Goal: Information Seeking & Learning: Learn about a topic

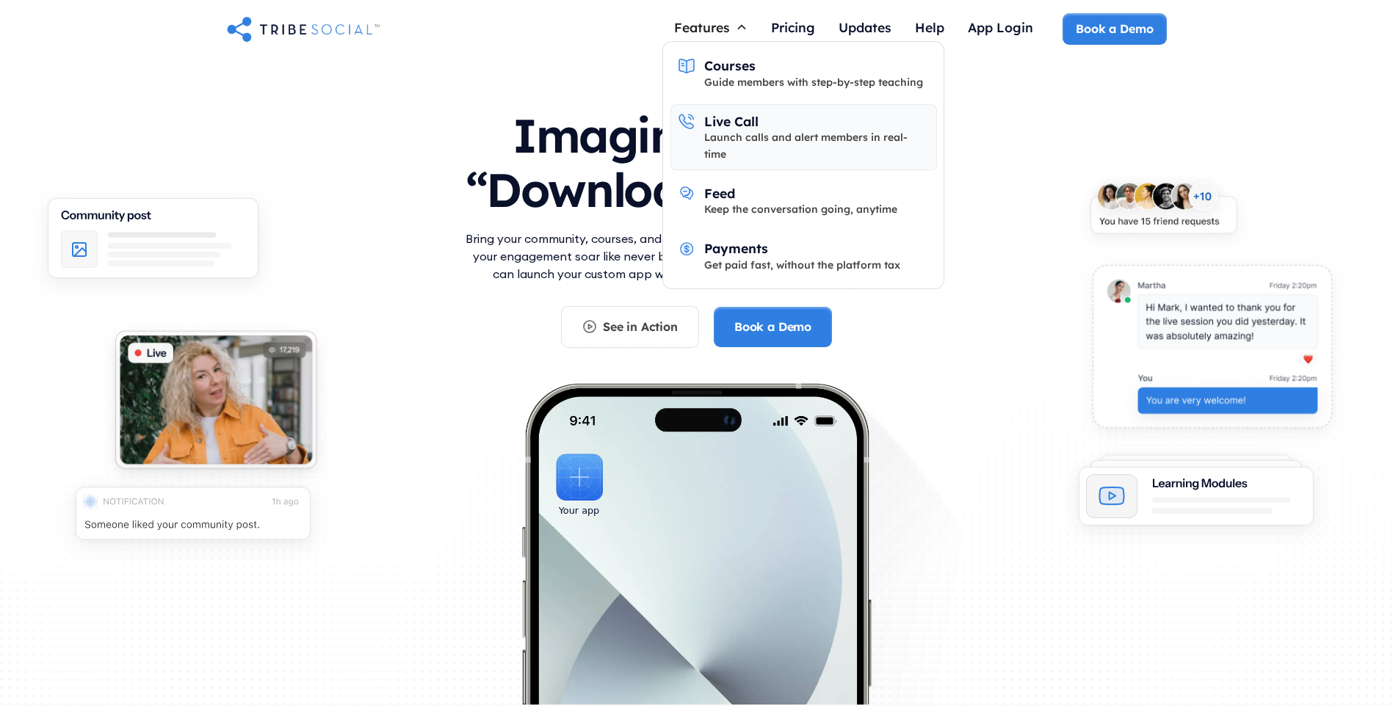
click at [696, 133] on link "Live Call Launch calls and alert members in real-time" at bounding box center [803, 137] width 267 height 66
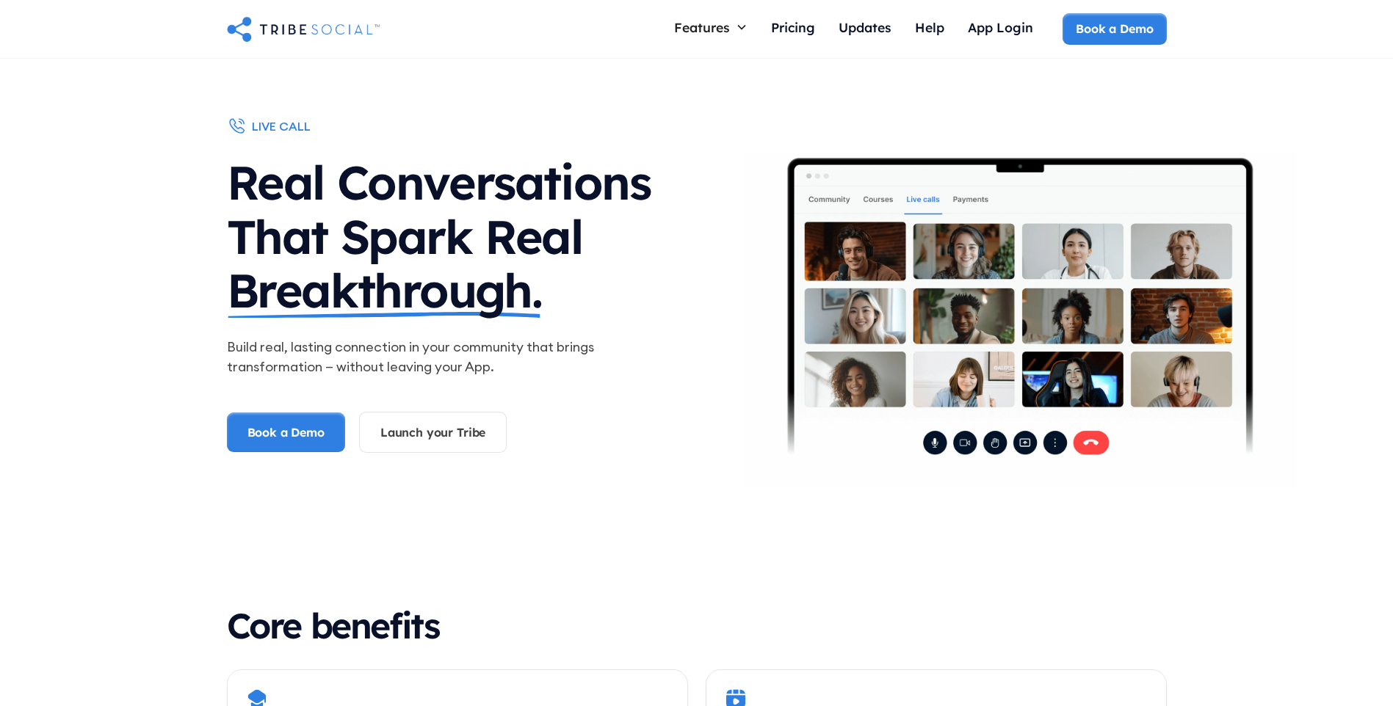
click at [135, 247] on div "live call Real Conversations That Spark Real Breakthrough. Build real, lasting …" at bounding box center [696, 303] width 1393 height 488
click at [53, 162] on div "live call Real Conversations That Spark Real Breakthrough. Build real, lasting …" at bounding box center [696, 303] width 1393 height 488
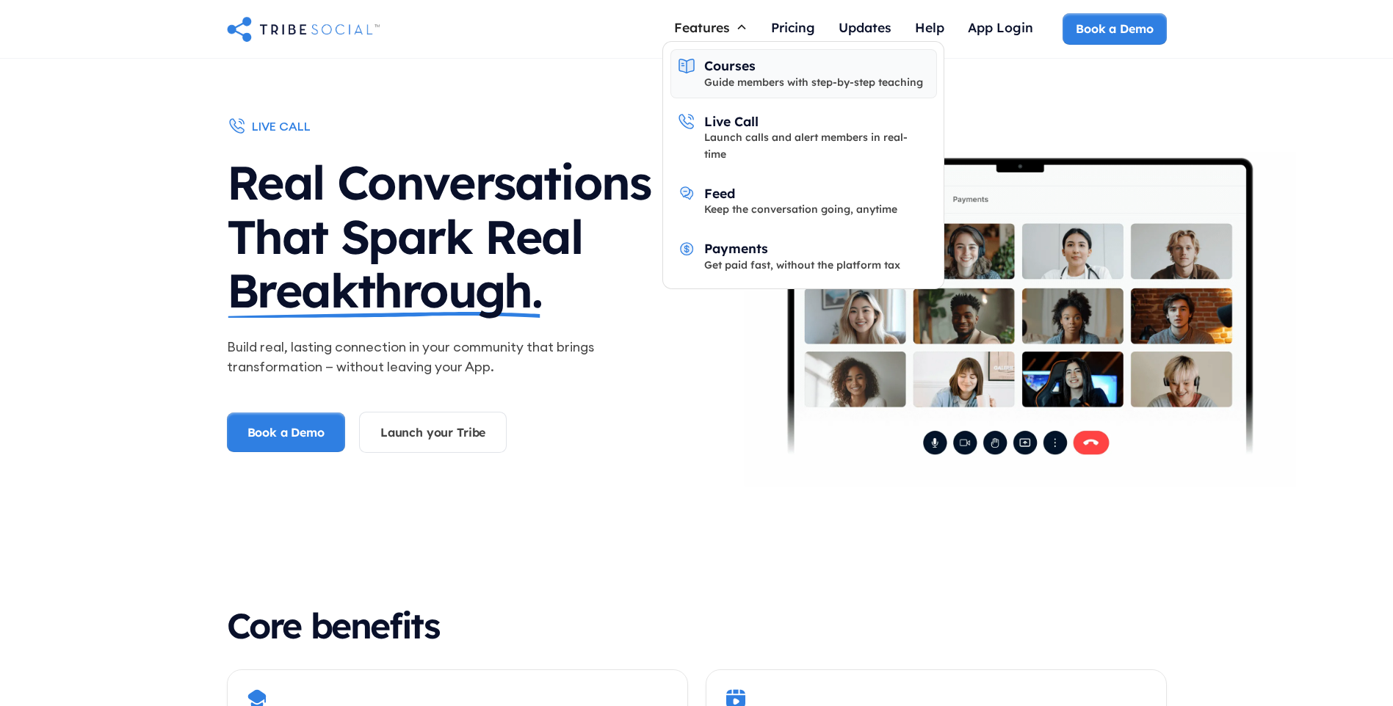
click at [717, 67] on div "Courses" at bounding box center [729, 65] width 51 height 16
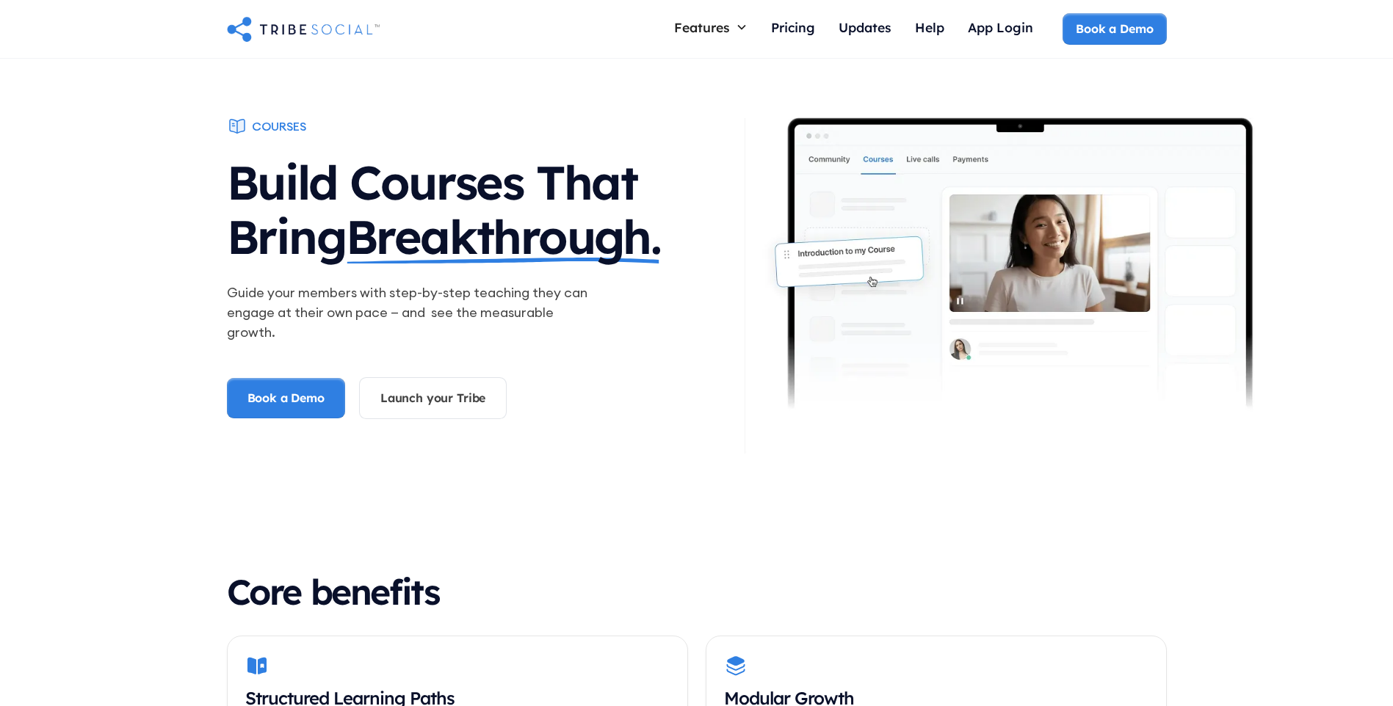
click at [134, 236] on div "Courses Build Courses That Bring Breakthrough. Guide your members with step-by-…" at bounding box center [696, 286] width 1393 height 454
click at [136, 239] on div "Courses Build Courses That Bring Breakthrough. Guide your members with step-by-…" at bounding box center [696, 286] width 1393 height 454
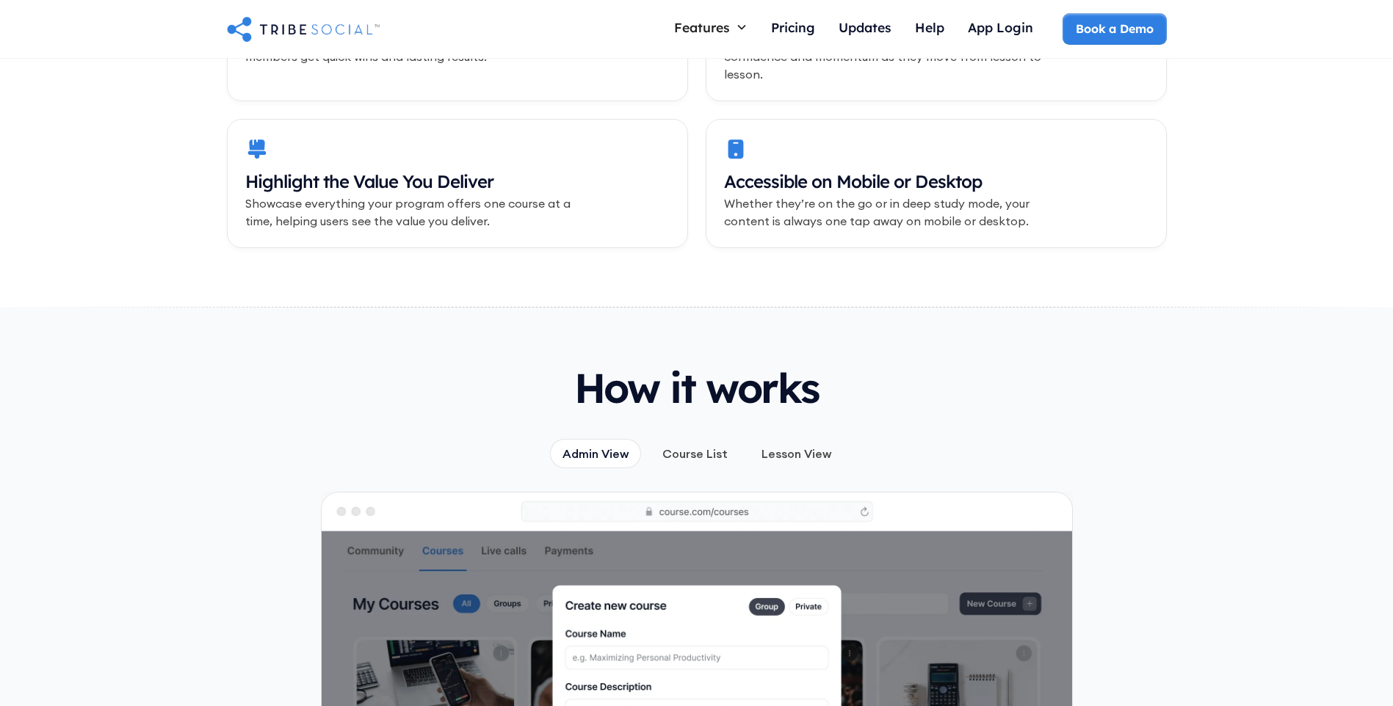
scroll to position [1028, 0]
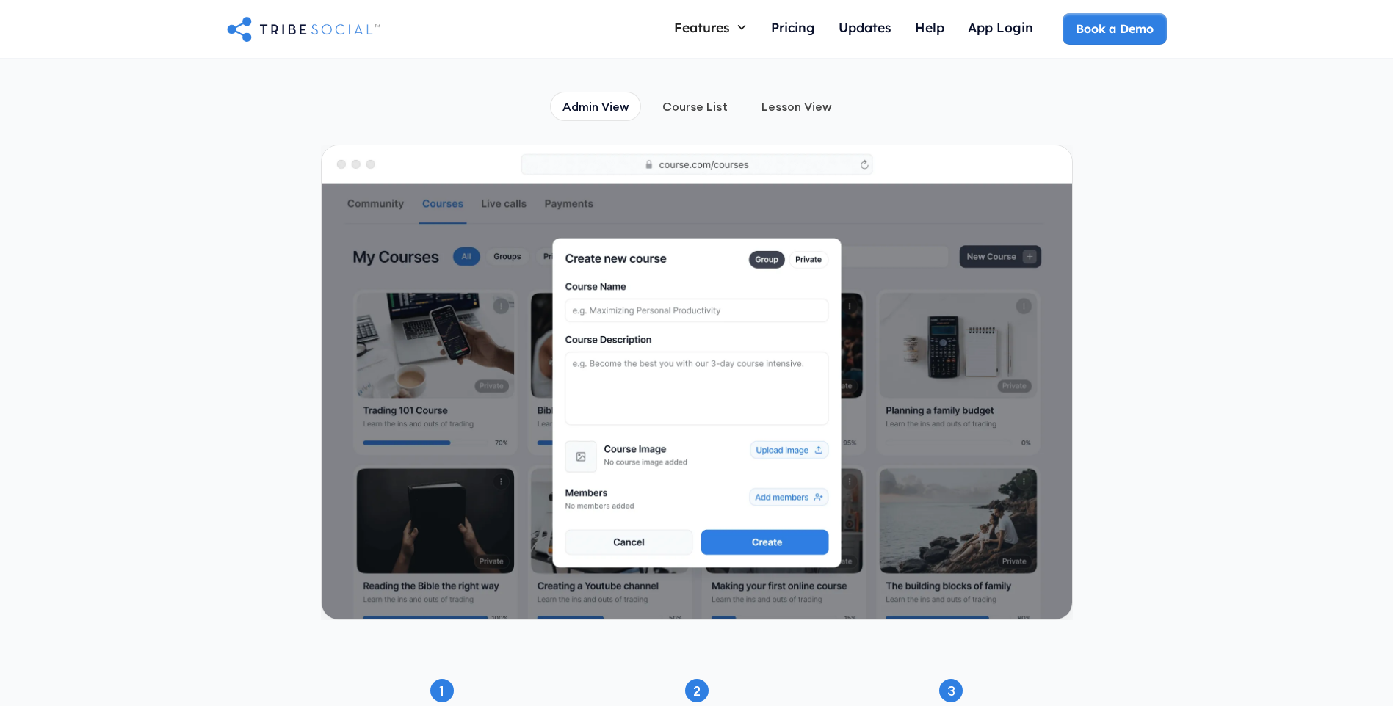
click at [118, 249] on div "How it works Admin View Course List Lesson View 1 Create a course Use our visua…" at bounding box center [696, 401] width 1393 height 882
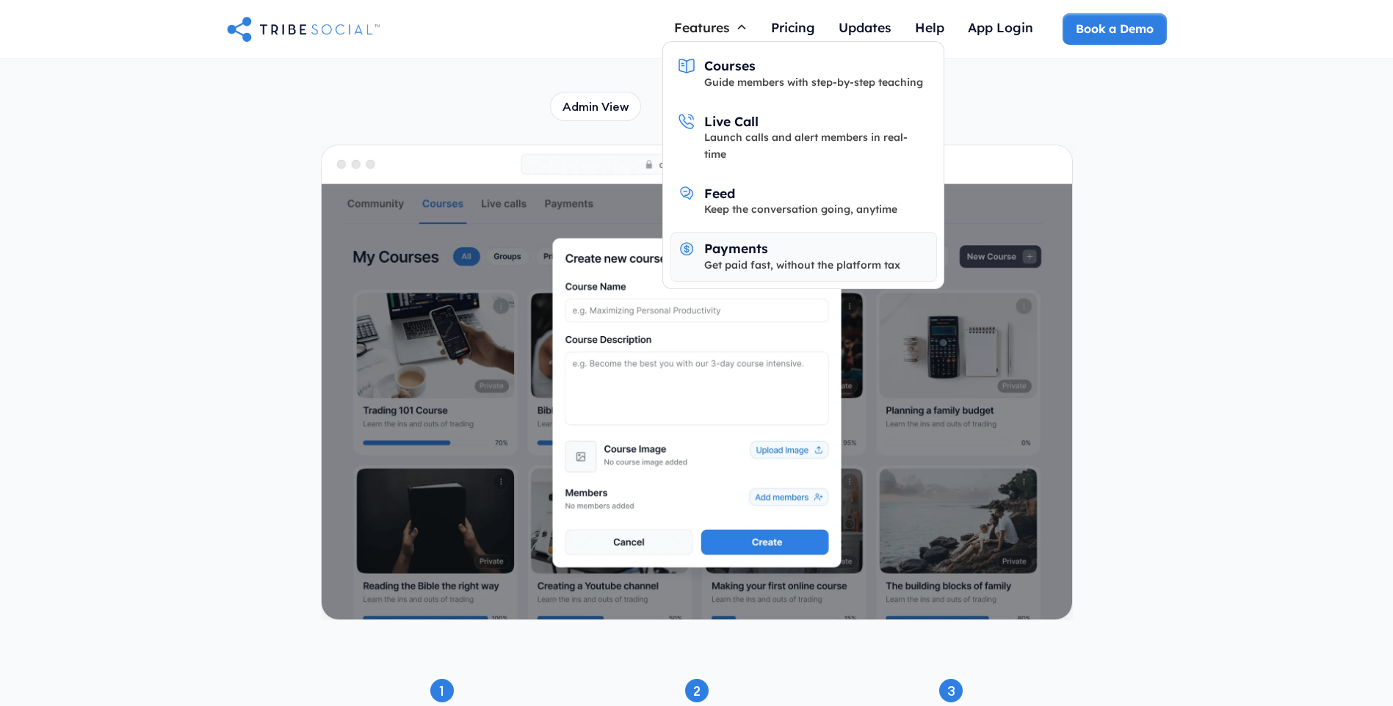
click at [699, 254] on link "Payments Get paid fast, without the platform tax" at bounding box center [803, 257] width 267 height 50
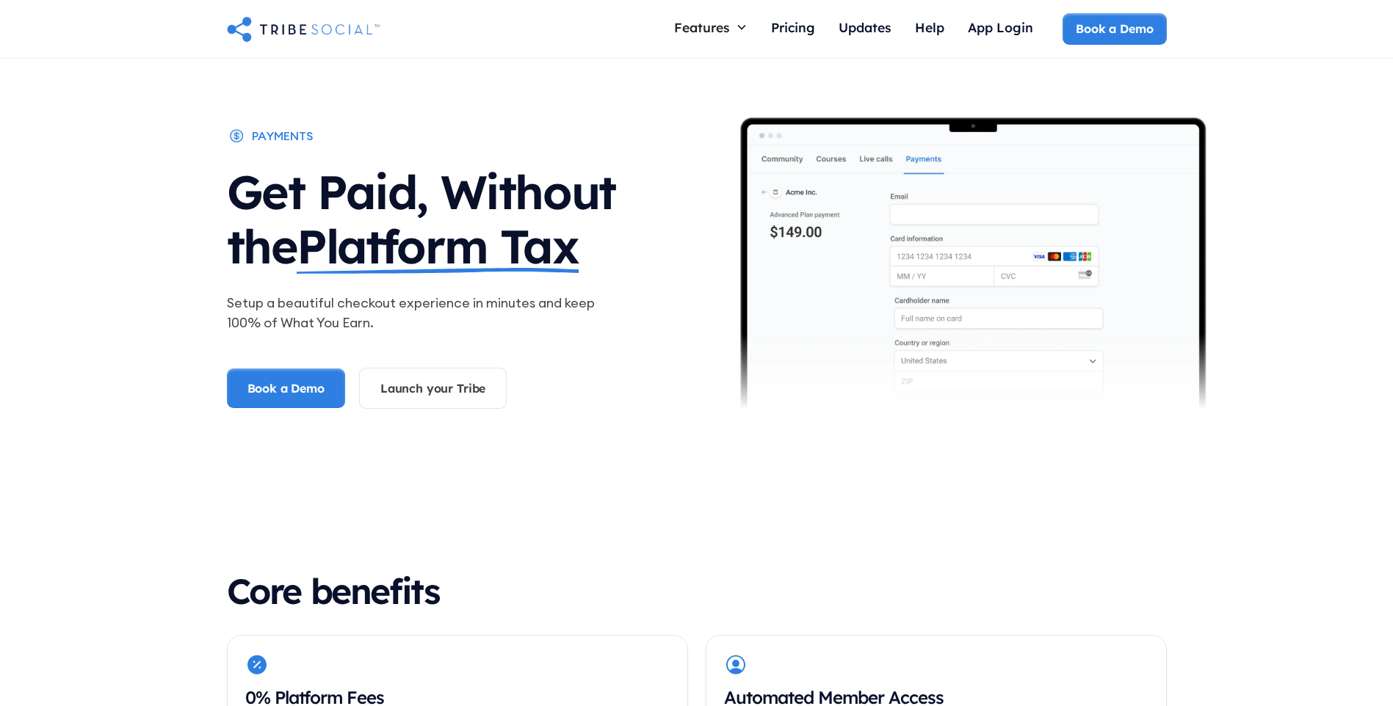
click at [128, 299] on div "payments Get Paid, Without the Platform Tax Setup a beautiful checkout experien…" at bounding box center [696, 286] width 1393 height 454
click at [140, 276] on div "payments Get Paid, Without the Platform Tax Setup a beautiful checkout experien…" at bounding box center [696, 286] width 1393 height 454
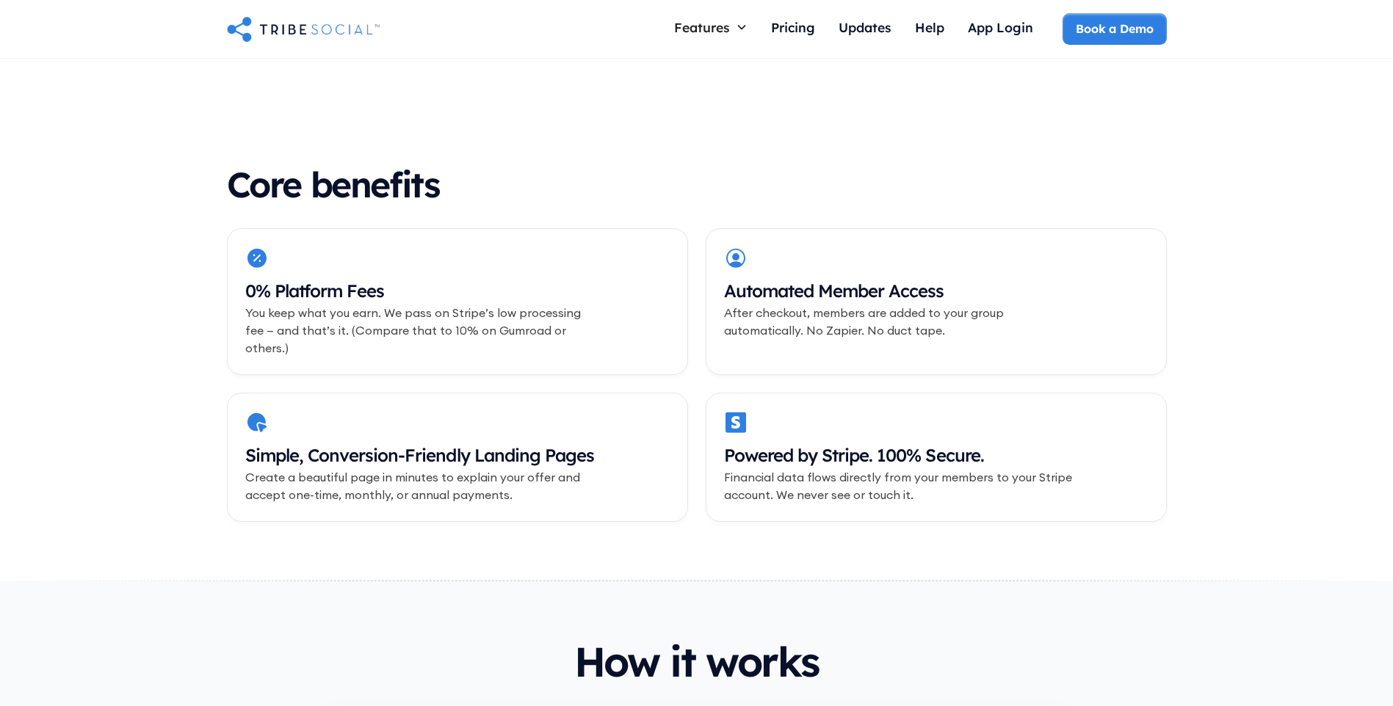
scroll to position [441, 0]
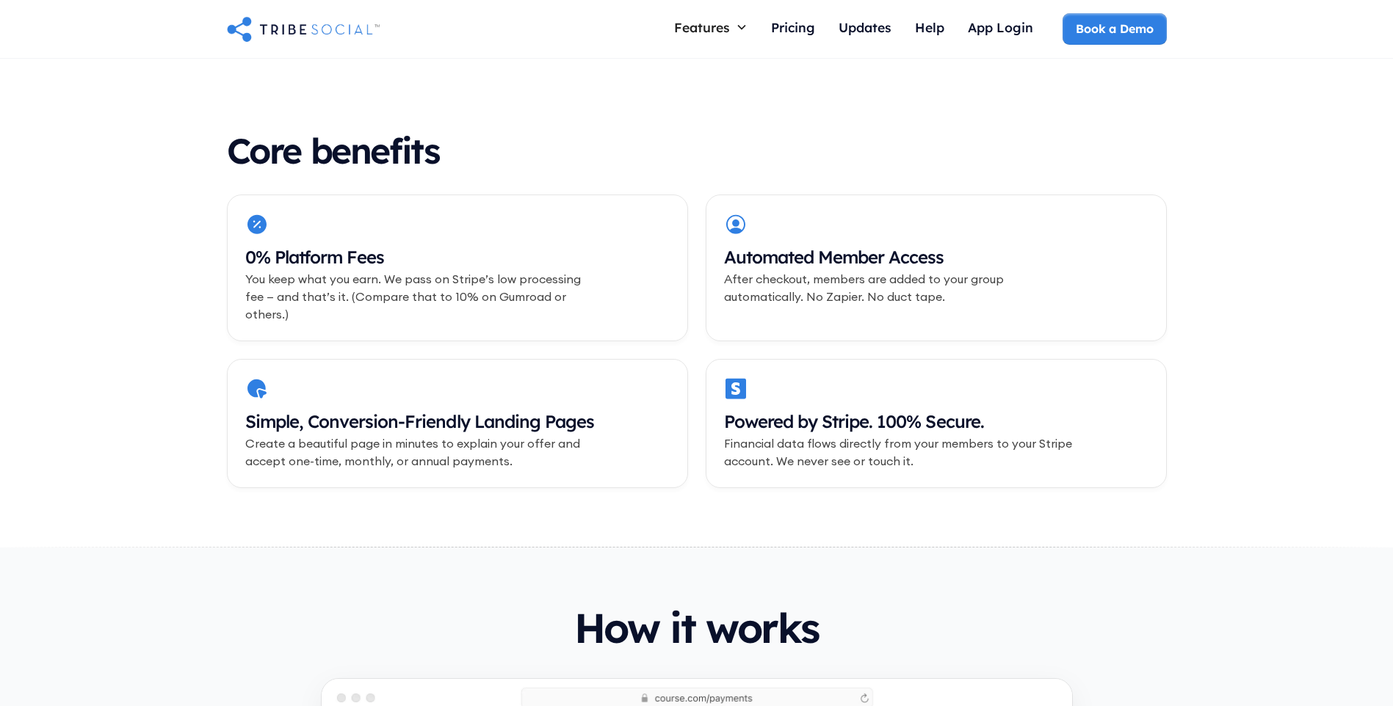
click at [136, 354] on div "Core benefits 0% Platform Fees You keep what you earn. We pass on Stripe’s low …" at bounding box center [696, 309] width 1393 height 474
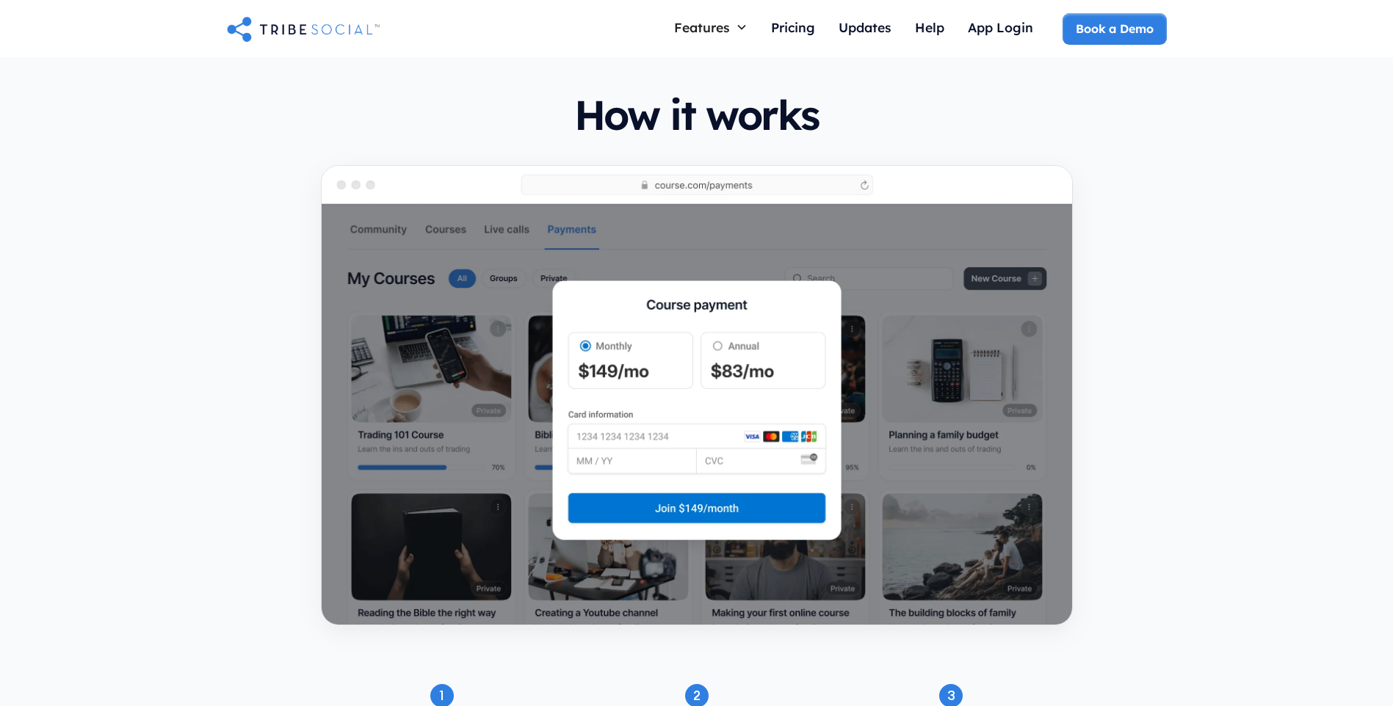
scroll to position [954, 0]
click at [126, 336] on div "How it works 1 Create a landing page Create a landing page with your offer & pr…" at bounding box center [696, 440] width 1393 height 813
click at [162, 280] on div "How it works 1 Create a landing page Create a landing page with your offer & pr…" at bounding box center [696, 440] width 1393 height 813
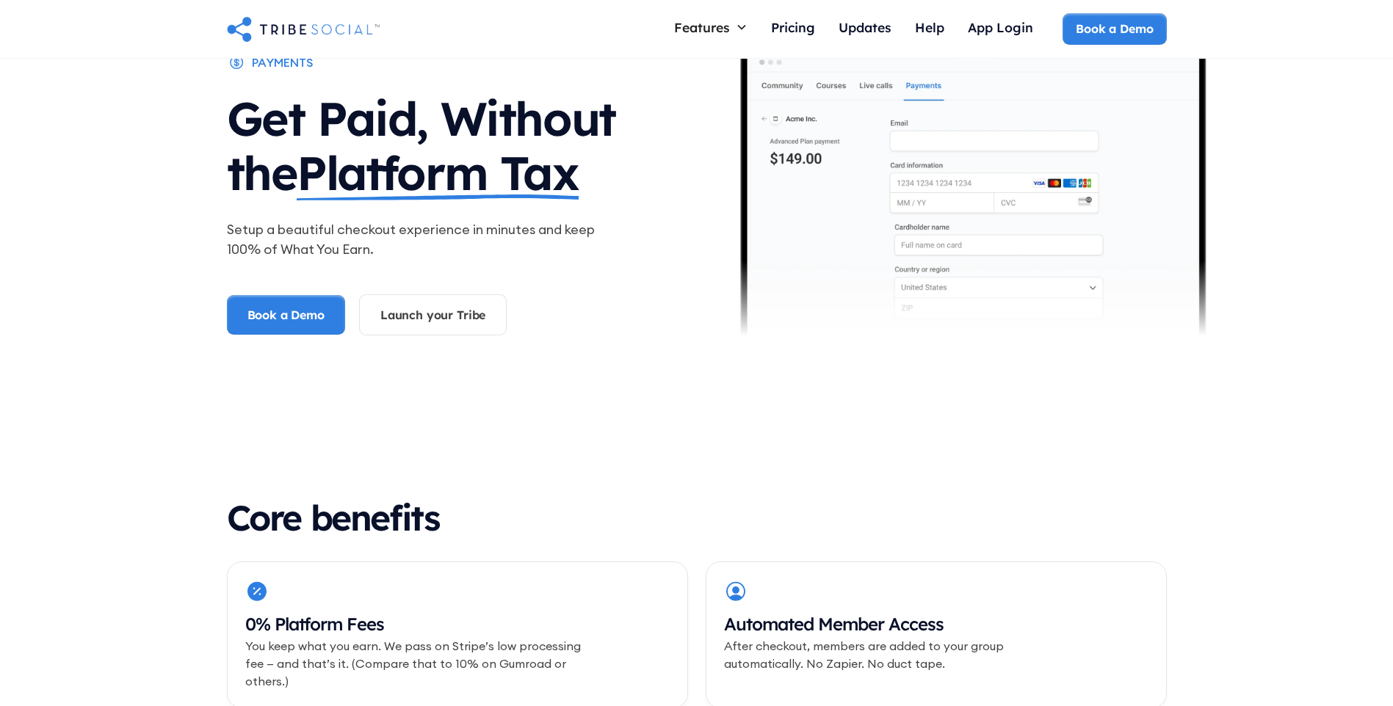
scroll to position [0, 0]
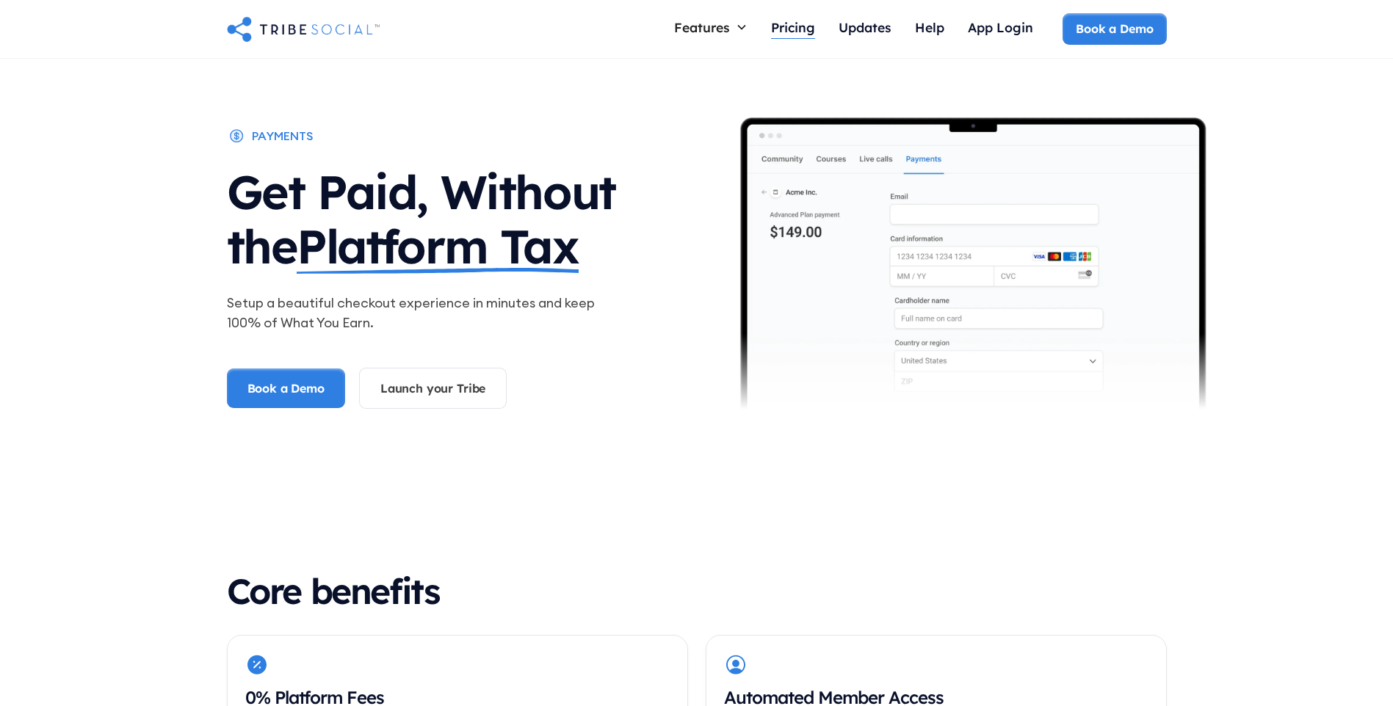
click at [784, 23] on div "Pricing" at bounding box center [793, 27] width 44 height 16
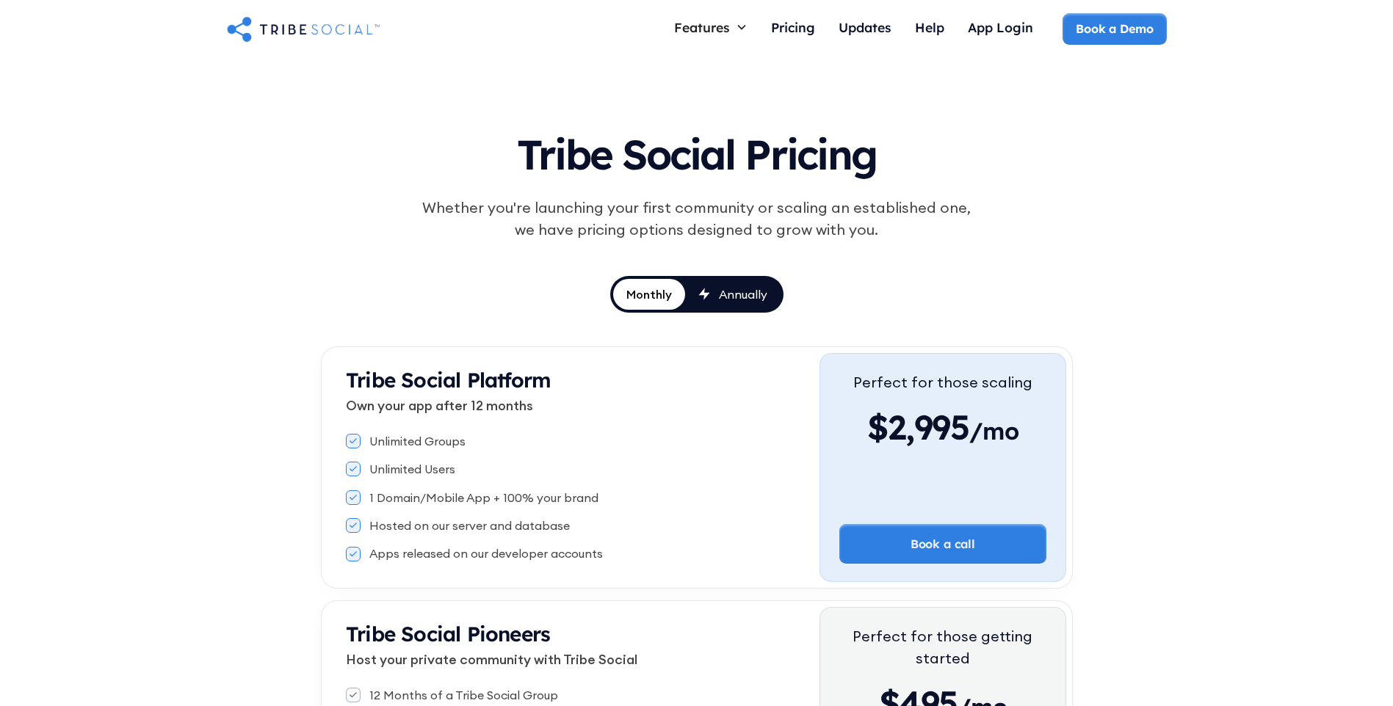
click at [261, 268] on div "Tribe Social Pricing Whether you're launching your first community or scaling a…" at bounding box center [696, 466] width 1393 height 815
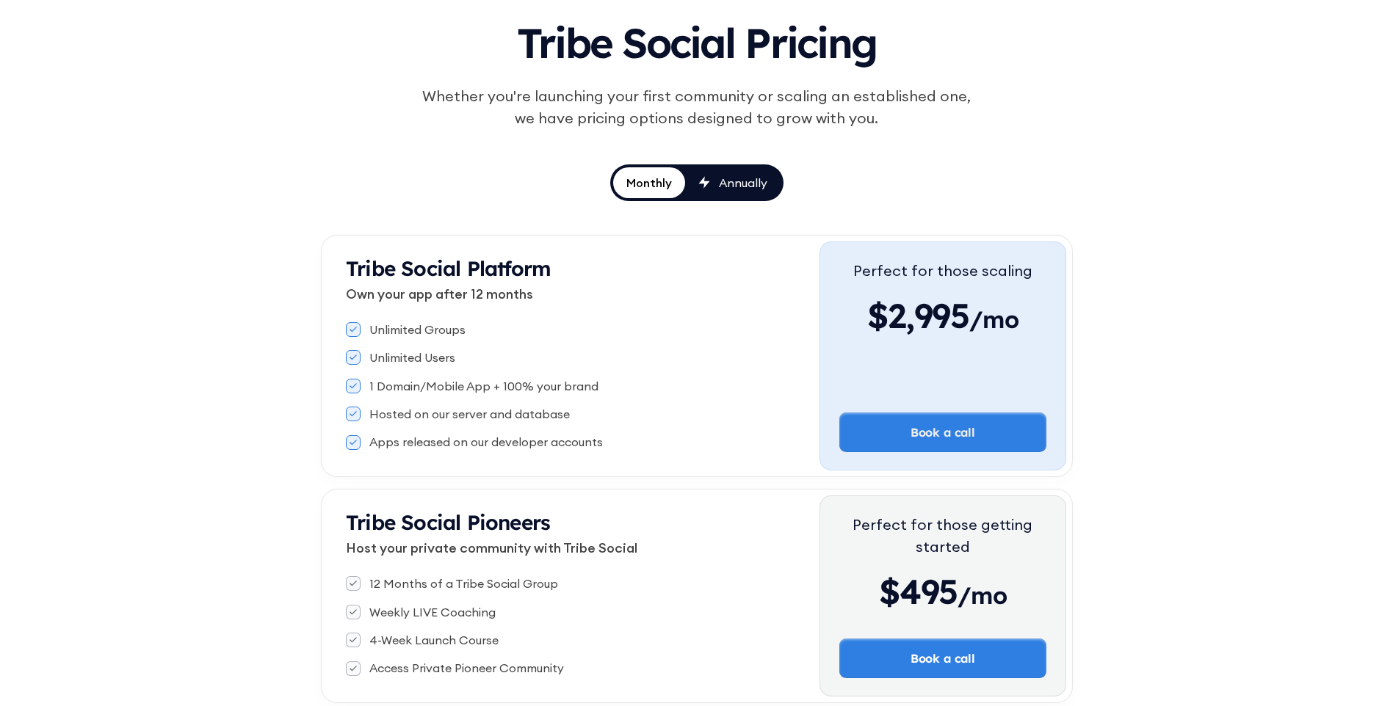
scroll to position [147, 0]
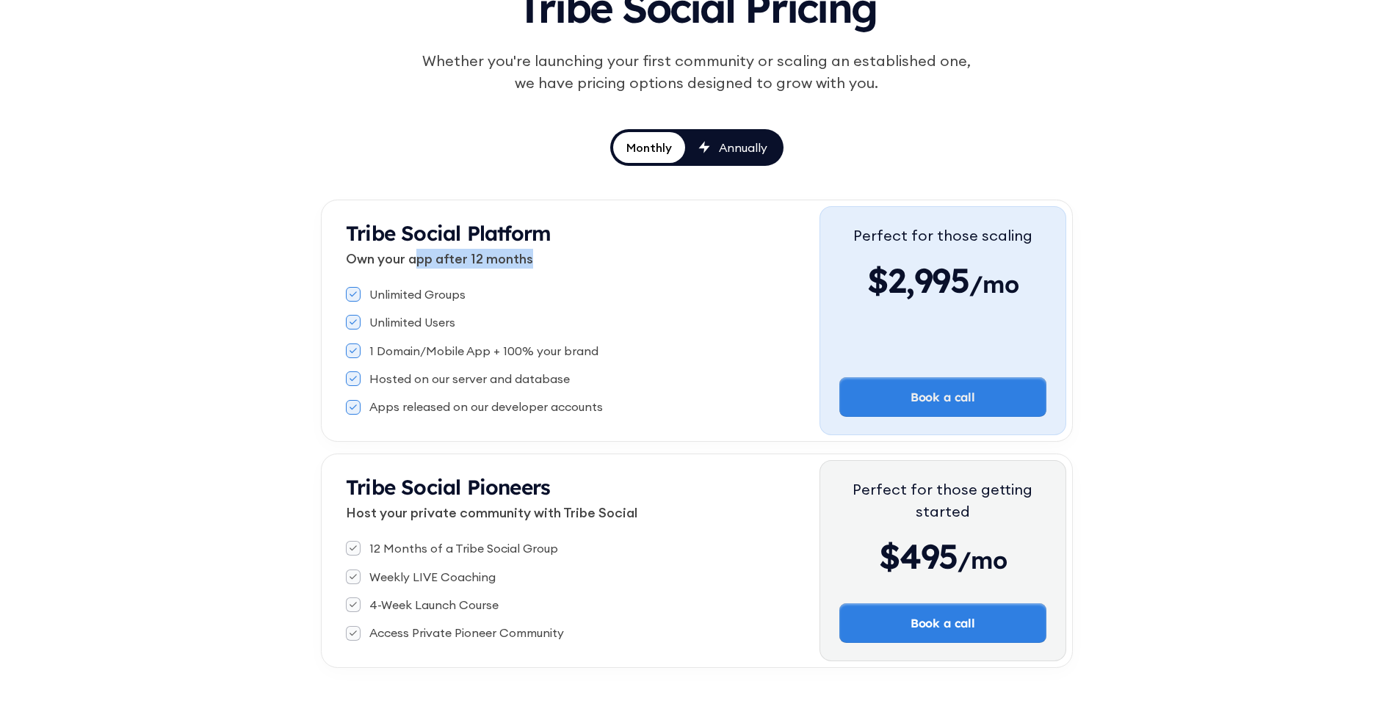
drag, startPoint x: 415, startPoint y: 260, endPoint x: 544, endPoint y: 257, distance: 129.3
click at [544, 257] on p "Own your app after 12 months" at bounding box center [583, 259] width 474 height 20
drag, startPoint x: 544, startPoint y: 257, endPoint x: 504, endPoint y: 257, distance: 39.6
click at [504, 257] on p "Own your app after 12 months" at bounding box center [583, 259] width 474 height 20
drag, startPoint x: 345, startPoint y: 260, endPoint x: 531, endPoint y: 256, distance: 185.8
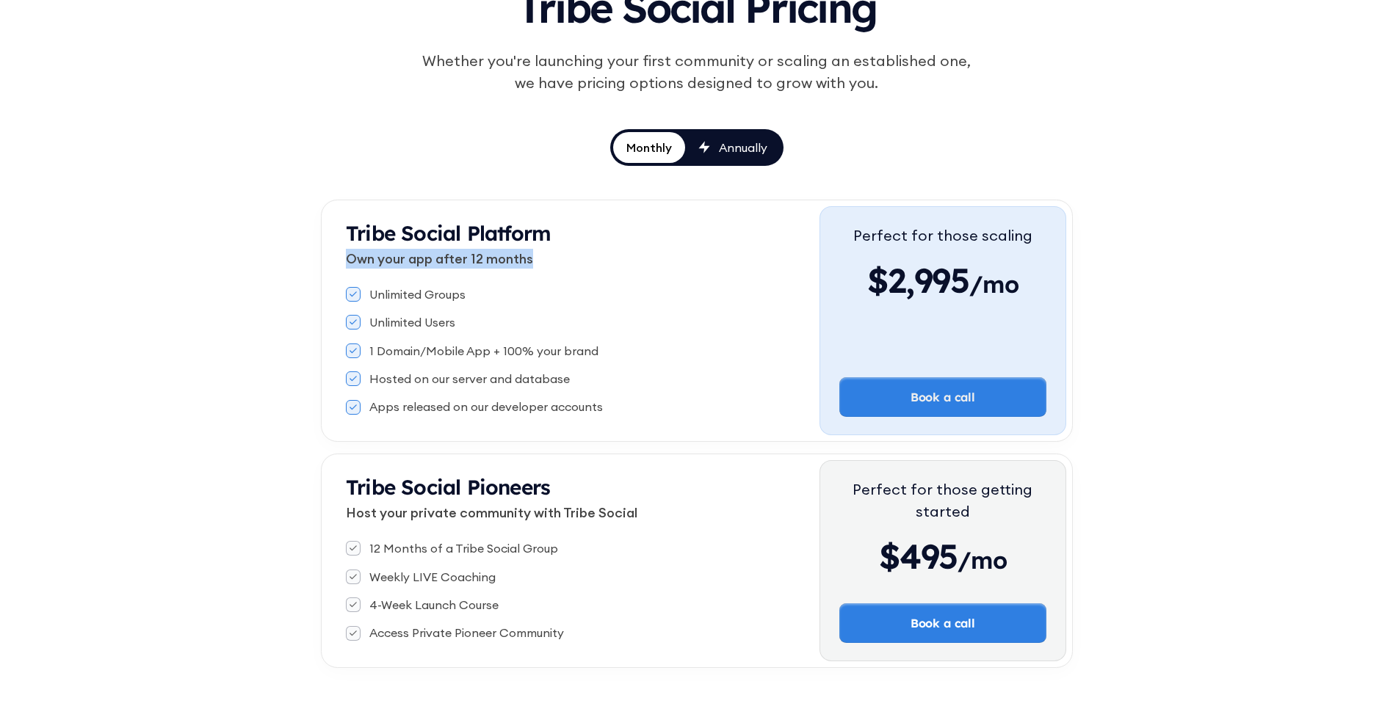
click at [531, 256] on div "Tribe Social Platform Own your app after 12 months Unlimited Groups Unlimited U…" at bounding box center [573, 320] width 493 height 229
drag, startPoint x: 531, startPoint y: 256, endPoint x: 494, endPoint y: 256, distance: 36.7
click at [494, 256] on p "Own your app after 12 months" at bounding box center [583, 259] width 474 height 20
drag, startPoint x: 570, startPoint y: 347, endPoint x: 609, endPoint y: 347, distance: 39.7
click at [609, 347] on div "1 Domain/Mobile App + 100% your brand" at bounding box center [583, 351] width 474 height 16
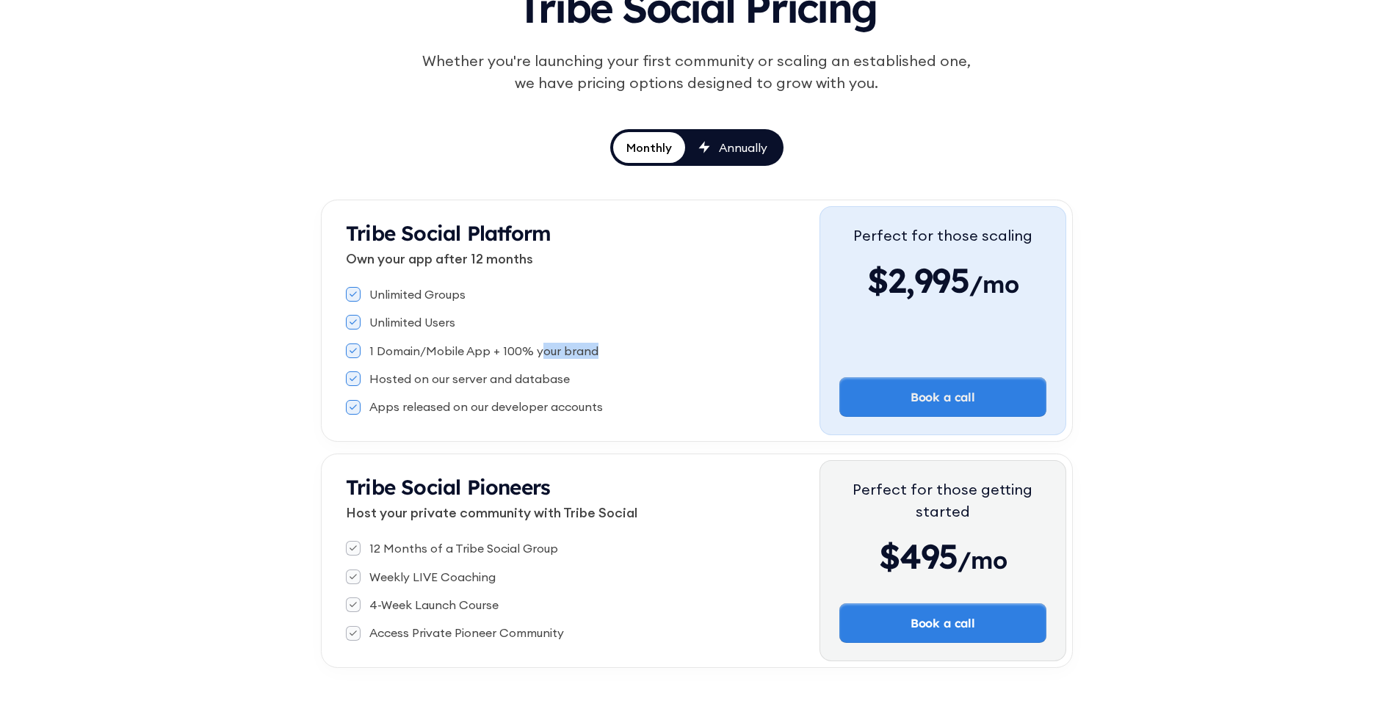
drag, startPoint x: 609, startPoint y: 347, endPoint x: 575, endPoint y: 347, distance: 34.5
click at [575, 347] on div "1 Domain/Mobile App + 100% your brand" at bounding box center [483, 351] width 229 height 16
drag, startPoint x: 507, startPoint y: 380, endPoint x: 565, endPoint y: 379, distance: 58.8
click at [565, 379] on div "Hosted on our server and database" at bounding box center [583, 379] width 474 height 16
drag, startPoint x: 565, startPoint y: 379, endPoint x: 516, endPoint y: 379, distance: 49.2
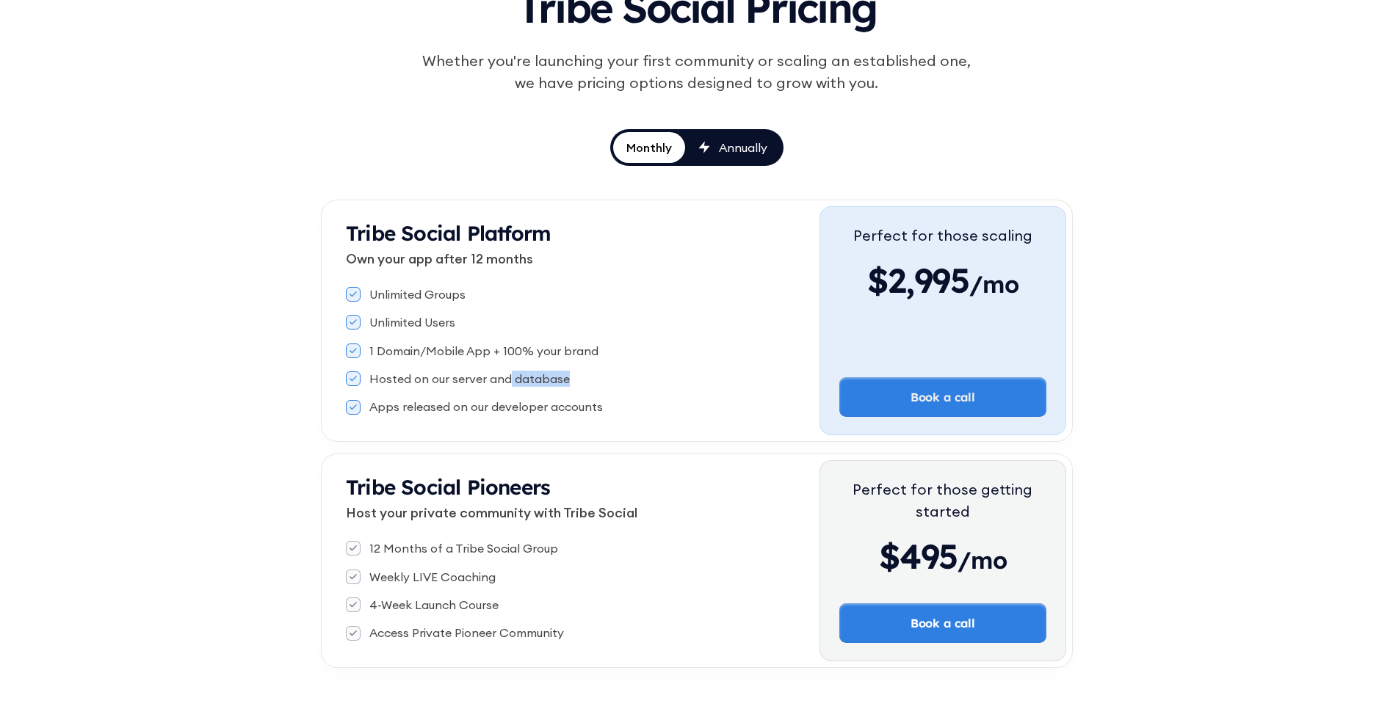
click at [516, 379] on div "Hosted on our server and database" at bounding box center [469, 379] width 200 height 16
drag, startPoint x: 501, startPoint y: 410, endPoint x: 607, endPoint y: 406, distance: 106.5
click at [607, 406] on div "Apps released on our developer accounts" at bounding box center [583, 407] width 474 height 16
drag, startPoint x: 607, startPoint y: 406, endPoint x: 559, endPoint y: 406, distance: 47.7
click at [559, 406] on div "Apps released on our developer accounts" at bounding box center [485, 407] width 233 height 16
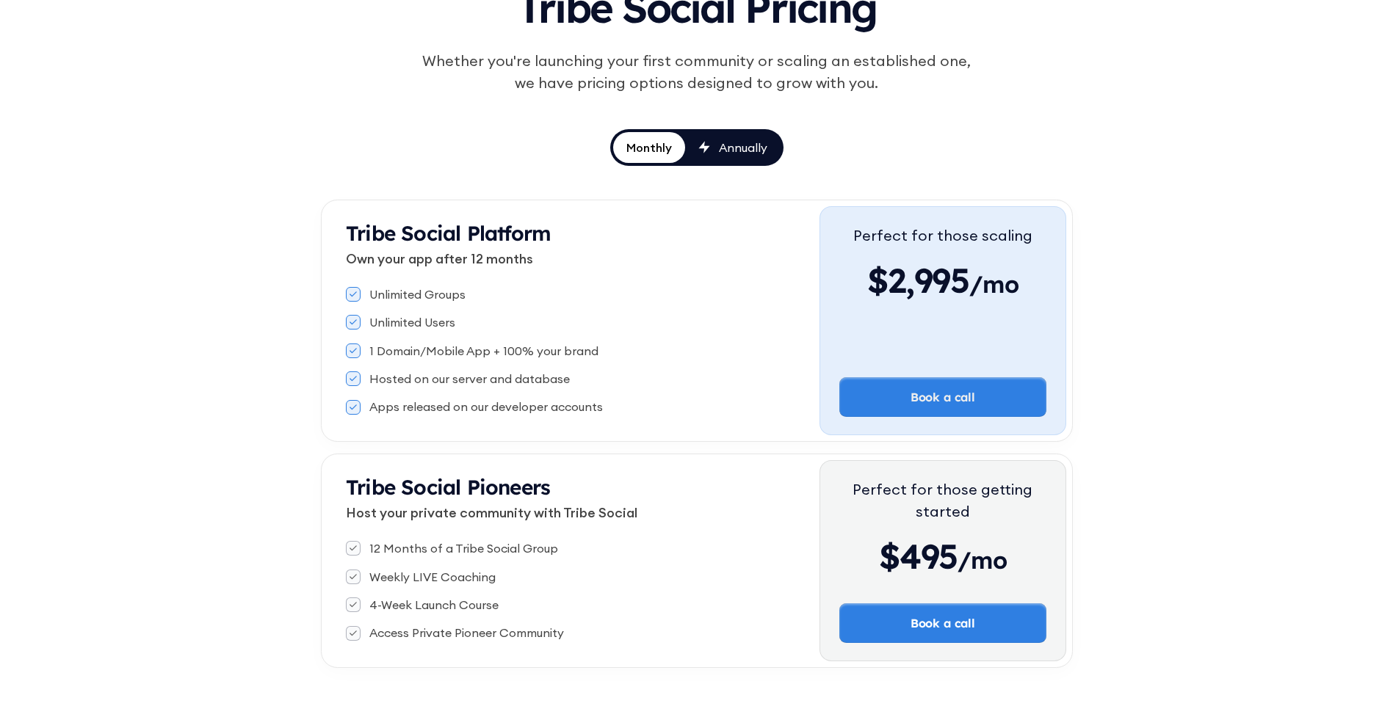
click at [235, 344] on div "Tribe Social Pricing Whether you're launching your first community or scaling a…" at bounding box center [696, 319] width 1393 height 815
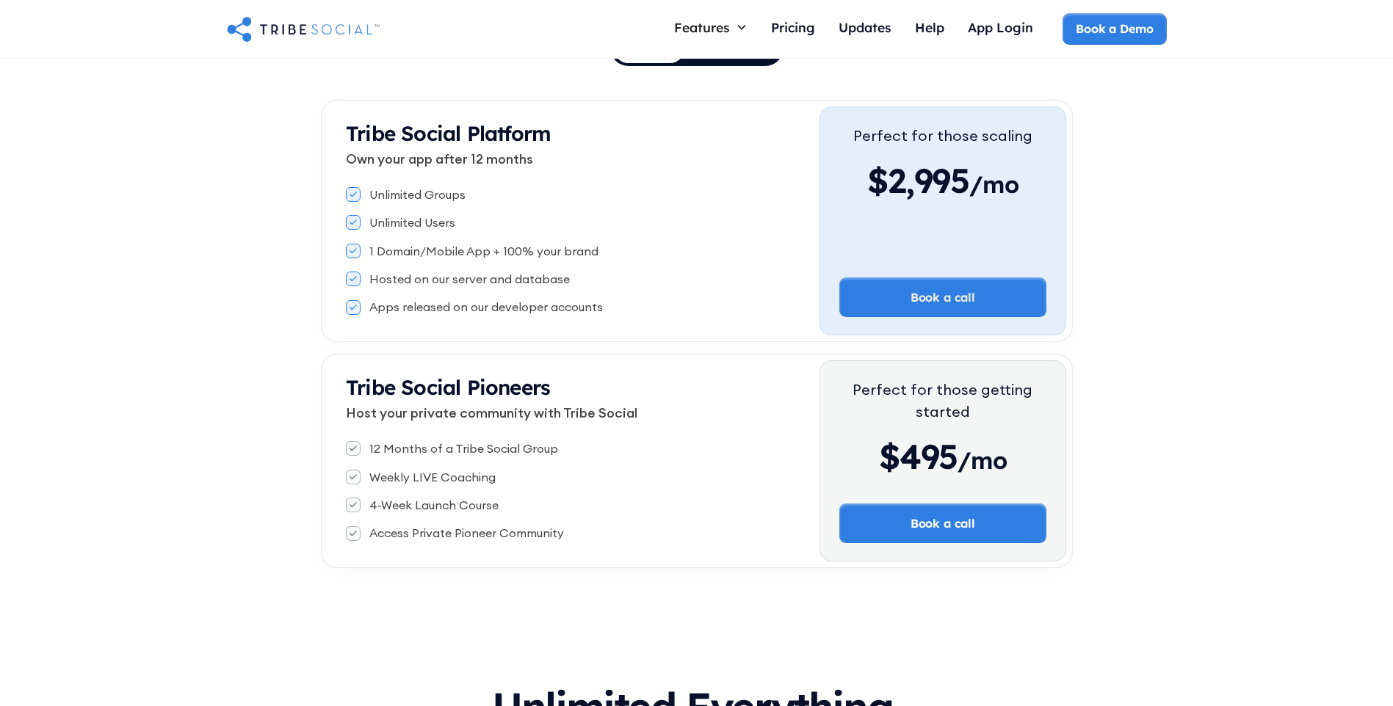
scroll to position [220, 0]
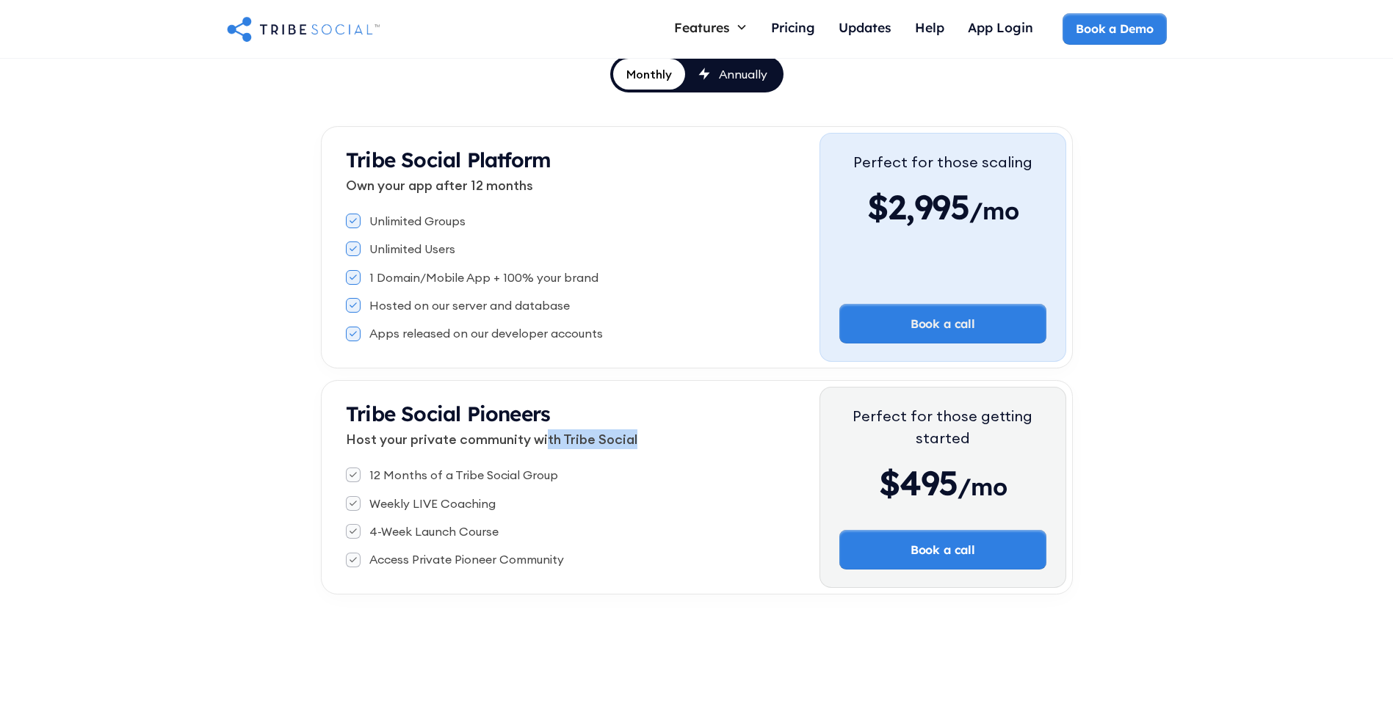
drag, startPoint x: 546, startPoint y: 442, endPoint x: 637, endPoint y: 439, distance: 91.8
click at [637, 439] on p "Host your private community with Tribe Social" at bounding box center [583, 440] width 474 height 20
drag, startPoint x: 637, startPoint y: 439, endPoint x: 593, endPoint y: 438, distance: 44.1
click at [593, 438] on p "Host your private community with Tribe Social" at bounding box center [583, 440] width 474 height 20
drag, startPoint x: 368, startPoint y: 532, endPoint x: 501, endPoint y: 535, distance: 133.7
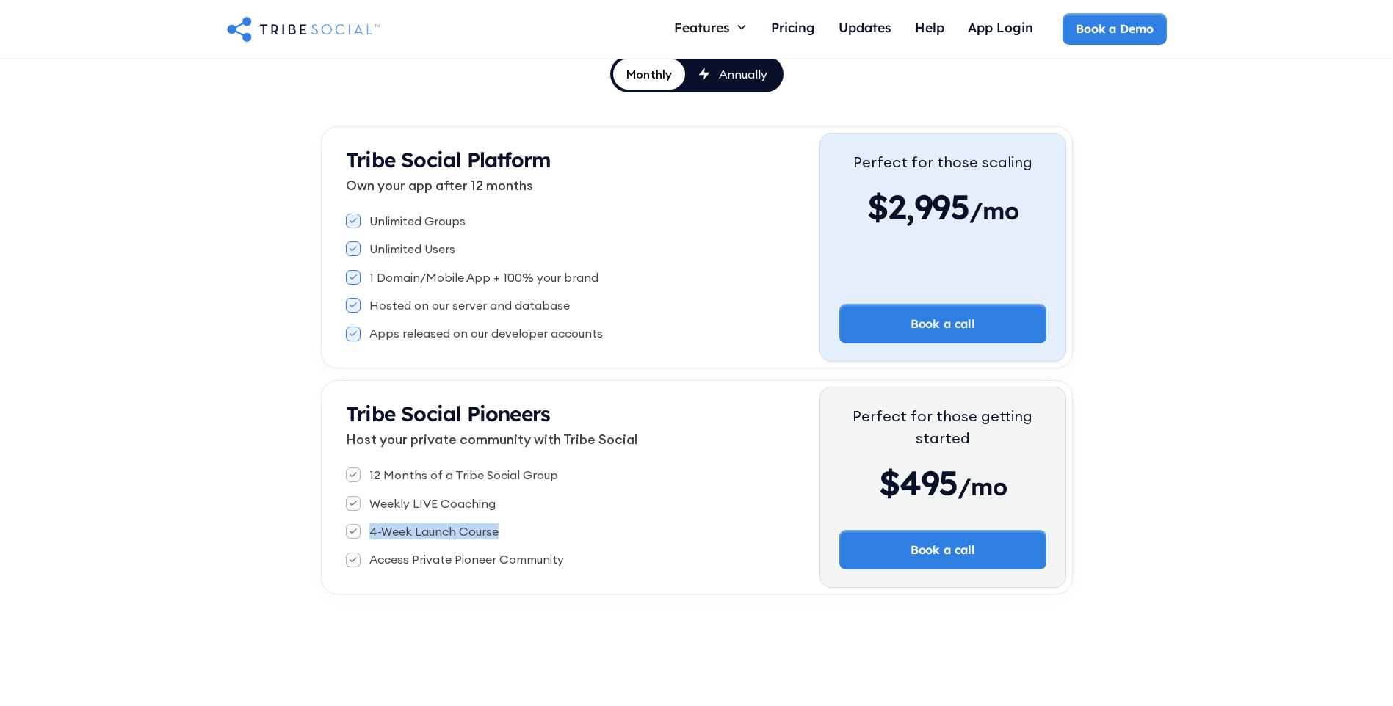
click at [501, 535] on div "4-Week Launch Course" at bounding box center [583, 532] width 474 height 16
drag, startPoint x: 501, startPoint y: 535, endPoint x: 419, endPoint y: 551, distance: 83.8
click at [420, 551] on div "12 Months of a Tribe Social Group Weekly LIVE Coaching 4-Week Launch Course Acc…" at bounding box center [583, 517] width 474 height 113
click at [347, 554] on div at bounding box center [353, 560] width 15 height 15
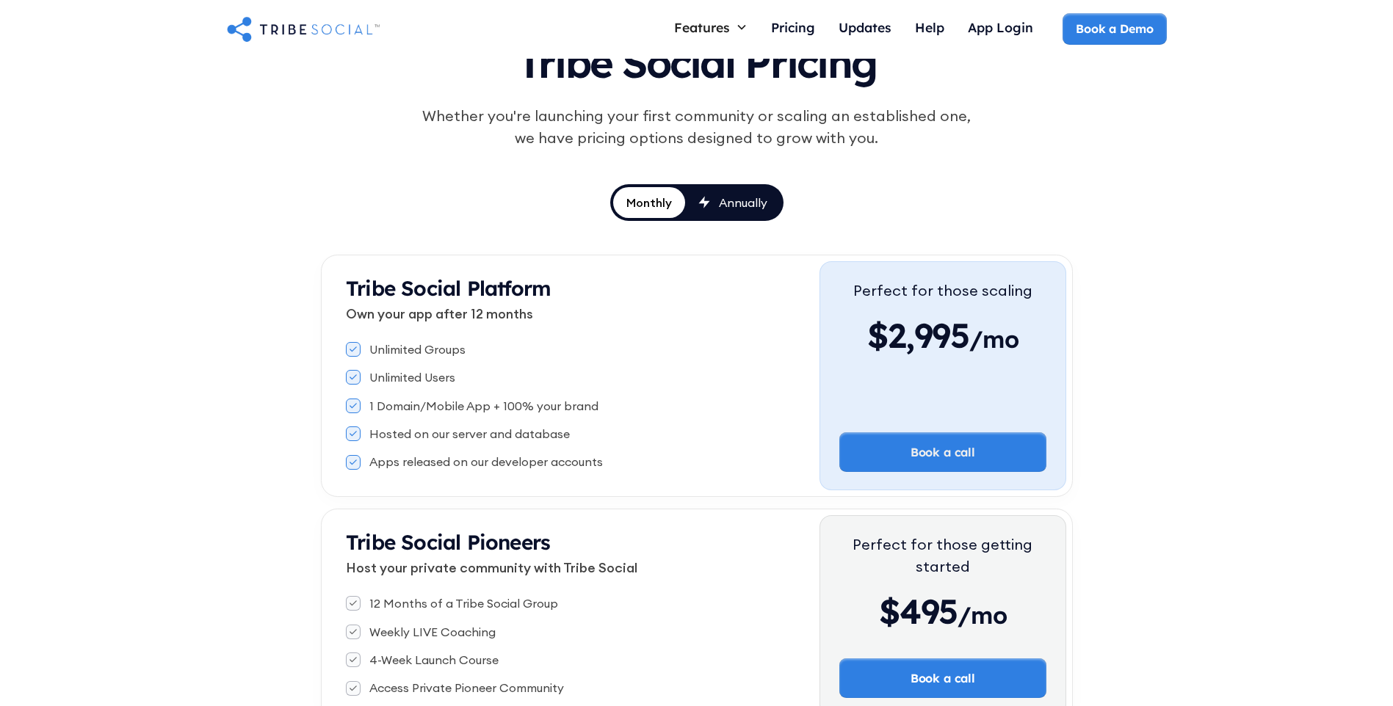
scroll to position [0, 0]
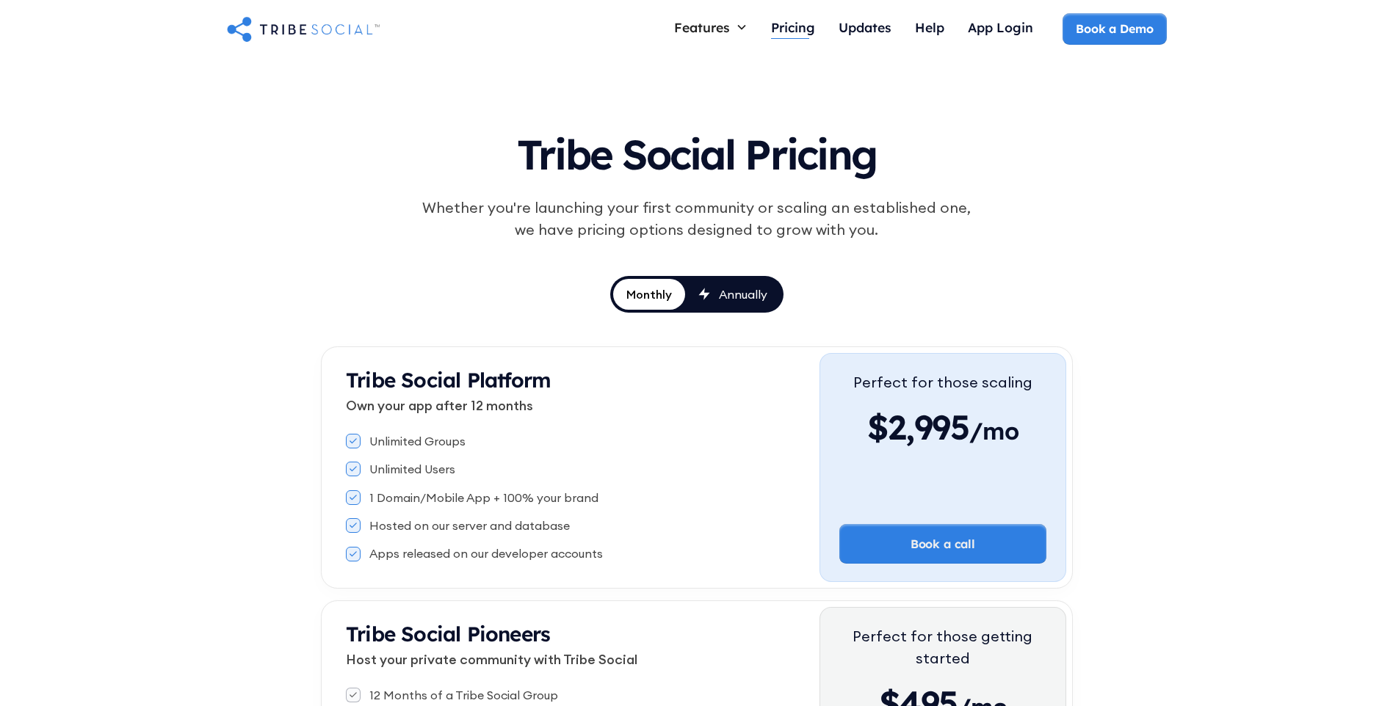
click at [793, 27] on div "Pricing" at bounding box center [793, 27] width 44 height 16
click at [744, 289] on div "Annually" at bounding box center [743, 294] width 48 height 16
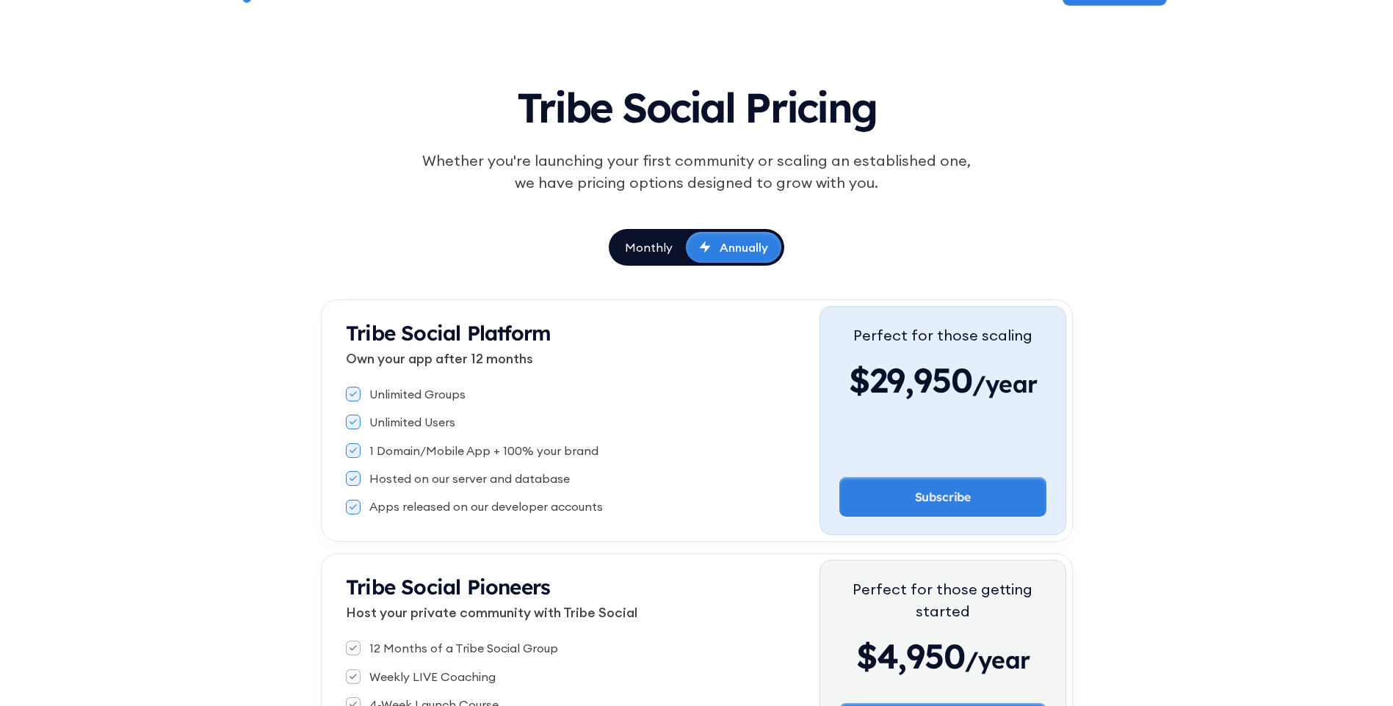
scroll to position [73, 0]
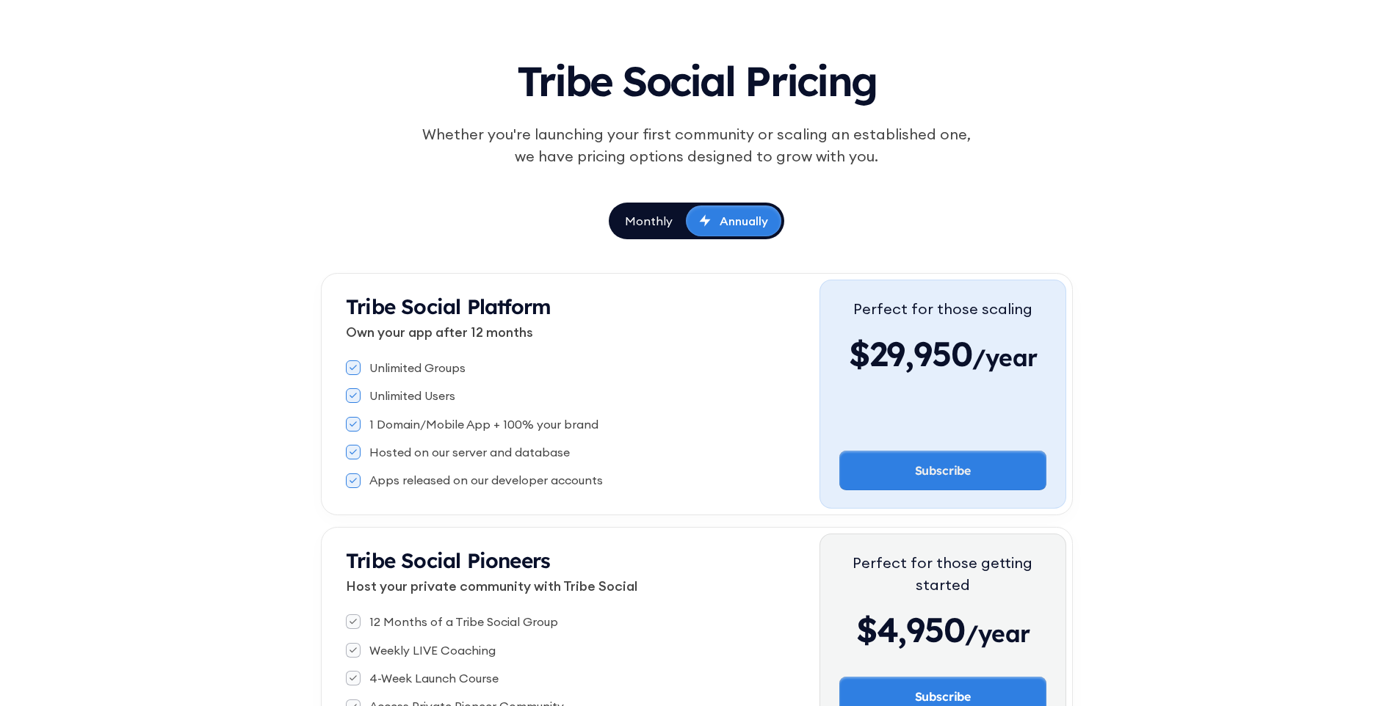
click at [651, 225] on div "Monthly" at bounding box center [649, 221] width 48 height 16
